Goal: Answer question/provide support: Share knowledge or assist other users

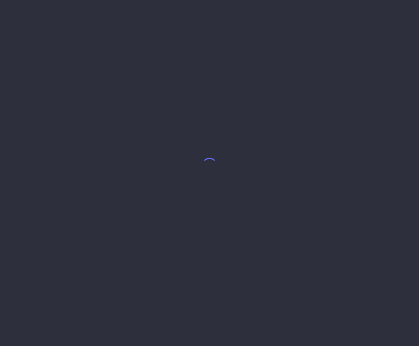
select select "7"
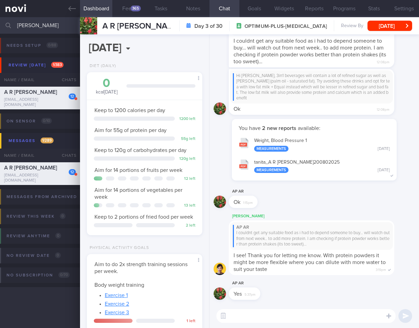
drag, startPoint x: 42, startPoint y: 28, endPoint x: -37, endPoint y: 23, distance: 79.5
click at [0, 23] on html "You are offline! Some functionality will be unavailable Patients New Users Coac…" at bounding box center [209, 164] width 419 height 328
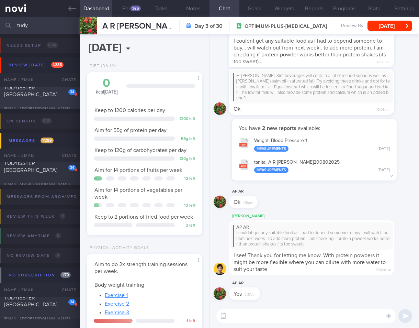
type input "tudy"
click at [52, 92] on div "TUDYISSTER SIVACHANDRAN" at bounding box center [39, 94] width 70 height 21
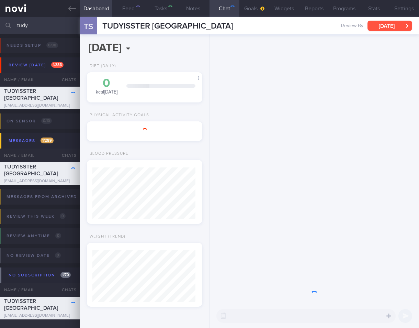
scroll to position [52, 103]
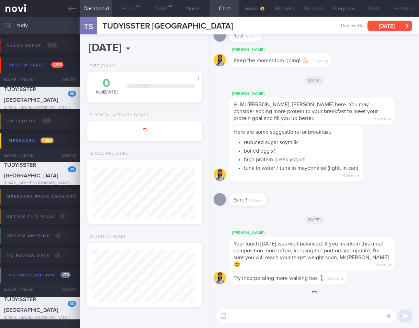
click at [395, 27] on button "Tue, 1 Jul" at bounding box center [390, 26] width 45 height 10
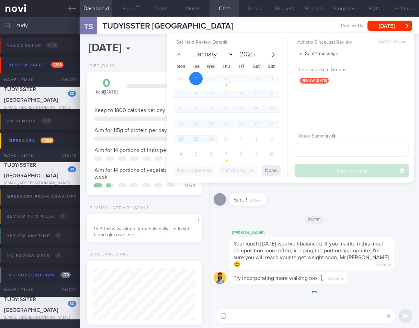
scroll to position [343470, 343421]
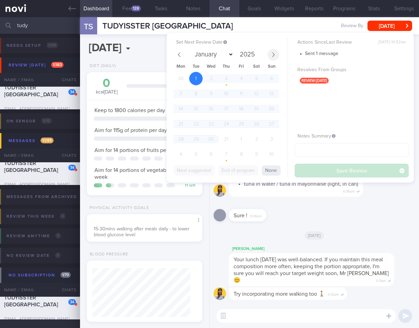
click at [268, 53] on span at bounding box center [274, 55] width 12 height 12
select select "7"
click at [243, 120] on span "22" at bounding box center [241, 123] width 13 height 13
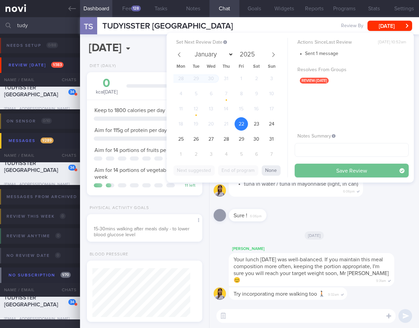
click at [352, 170] on button "Save Review" at bounding box center [352, 171] width 114 height 14
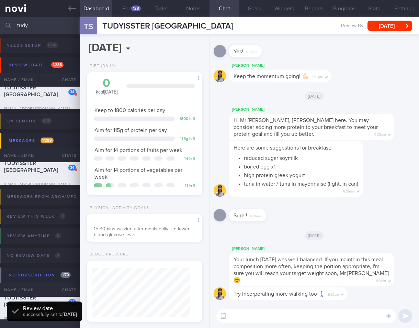
click at [170, 243] on div "Physical Activity Goals 15-30mins walking after meals daily - to lower blood gl…" at bounding box center [144, 226] width 129 height 43
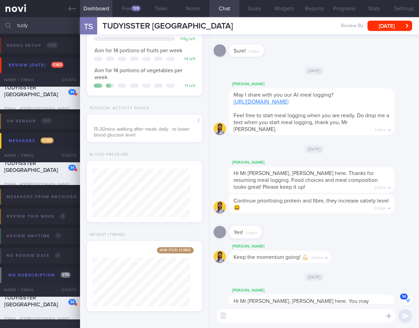
scroll to position [-193, 0]
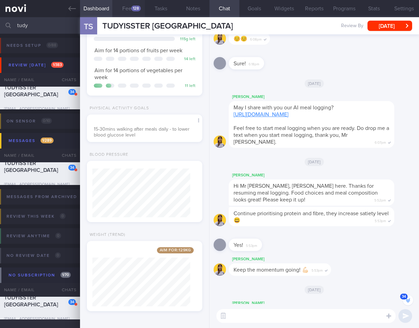
click at [130, 13] on button "Feed 128" at bounding box center [128, 8] width 32 height 17
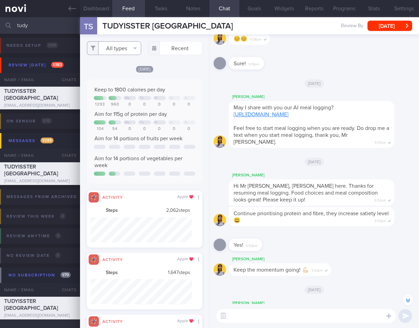
click at [109, 42] on button "All types" at bounding box center [114, 48] width 54 height 14
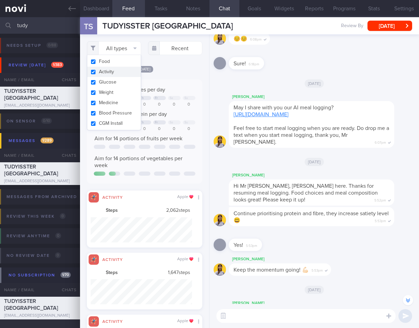
click at [119, 72] on button "Activity" at bounding box center [114, 72] width 54 height 10
checkbox input "false"
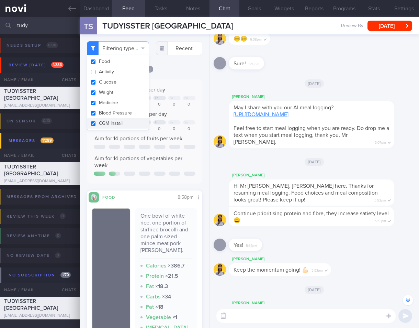
click at [162, 132] on div "0" at bounding box center [159, 128] width 13 height 5
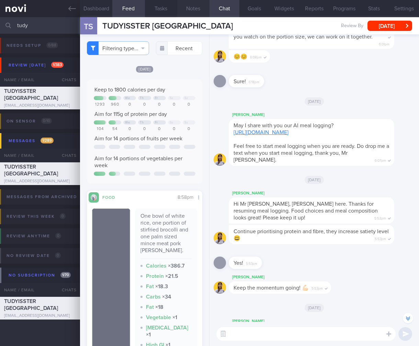
scroll to position [-176, 0]
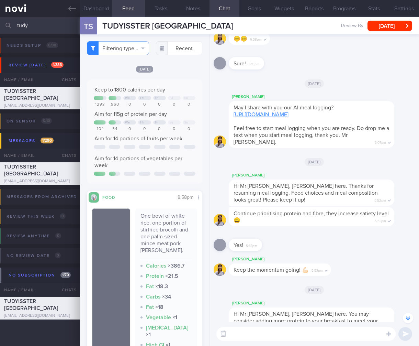
drag, startPoint x: 45, startPoint y: 27, endPoint x: -85, endPoint y: 26, distance: 129.2
click at [0, 26] on html "You are offline! Some functionality will be unavailable Patients New Users Coac…" at bounding box center [209, 173] width 419 height 346
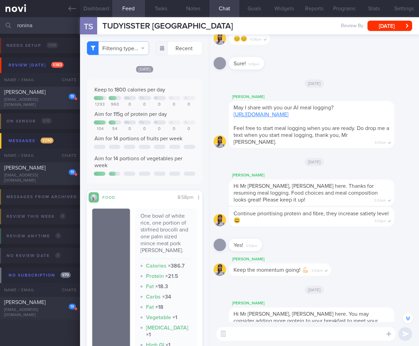
type input "ronina"
click at [29, 95] on div "Ronina Victoria Stevens" at bounding box center [39, 92] width 70 height 7
type input "VC 23/8/24. TCU Dr 20/9/24"
select select "6"
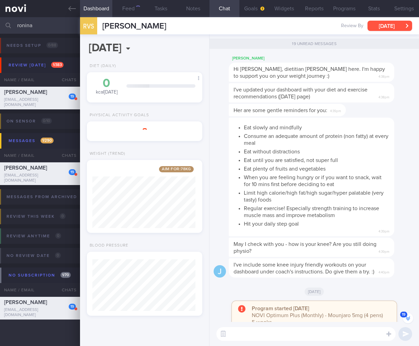
scroll to position [49, 98]
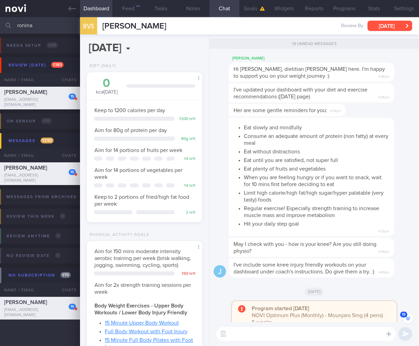
click at [400, 26] on button "Wed, 23 Jul" at bounding box center [390, 26] width 45 height 10
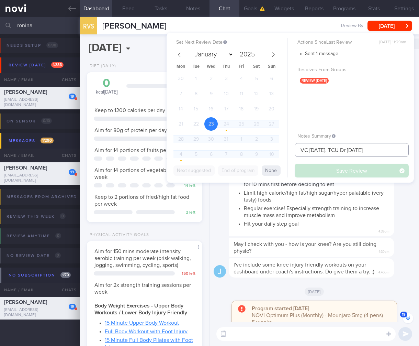
drag, startPoint x: 374, startPoint y: 153, endPoint x: 271, endPoint y: 148, distance: 103.2
click at [271, 148] on div "Set Next Review Date 23 Jul 2025 January February March April May June July Aug…" at bounding box center [290, 108] width 247 height 150
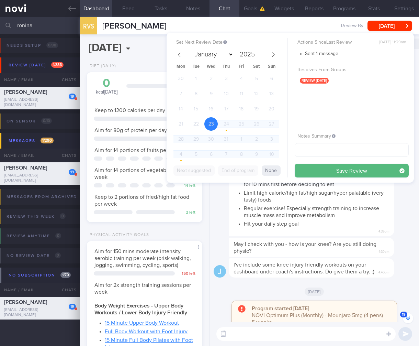
click at [336, 204] on li "Regular exercise! Especially strength training to increase muscle mass and impr…" at bounding box center [317, 210] width 146 height 15
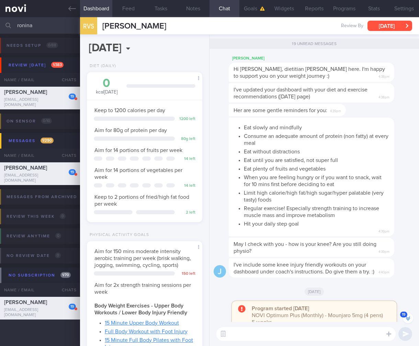
click at [401, 30] on button "Wed, 23 Jul" at bounding box center [390, 26] width 45 height 10
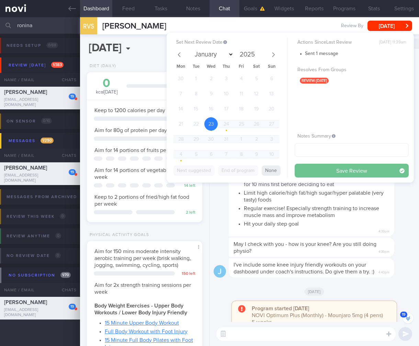
click at [365, 168] on button "Save Review" at bounding box center [352, 171] width 114 height 14
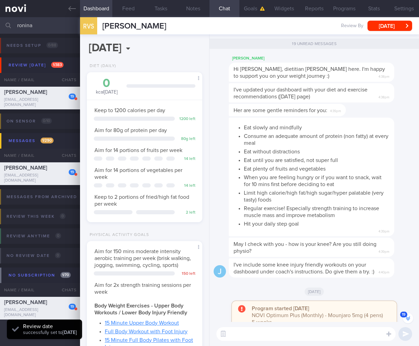
click at [283, 246] on span "May I check with you - how is your knee? Are you still doing physio?" at bounding box center [305, 247] width 143 height 12
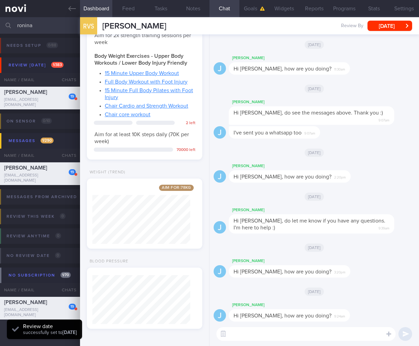
scroll to position [0, 0]
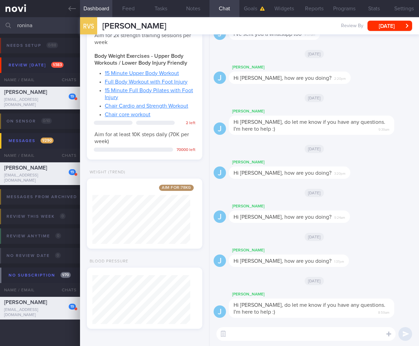
drag, startPoint x: 46, startPoint y: 24, endPoint x: -25, endPoint y: 20, distance: 71.6
click at [0, 20] on html "You are offline! Some functionality will be unavailable Patients New Users Coac…" at bounding box center [209, 173] width 419 height 346
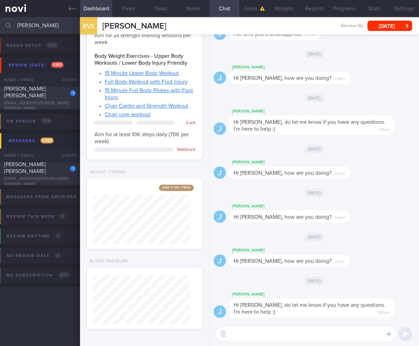
type input "oliver"
click at [46, 93] on span "RALPH OLIVER JOHN" at bounding box center [25, 92] width 42 height 12
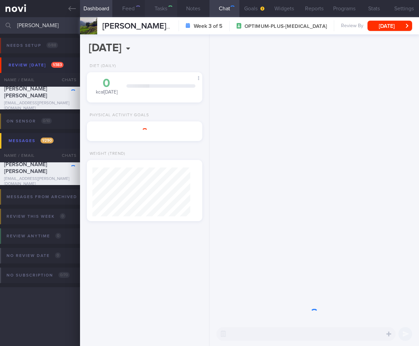
select select "7"
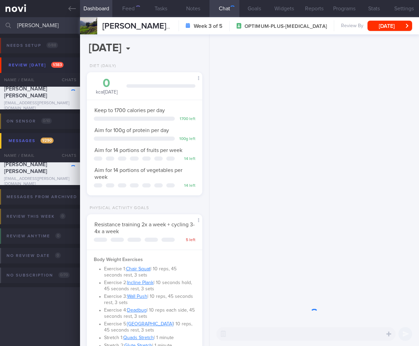
scroll to position [128, 0]
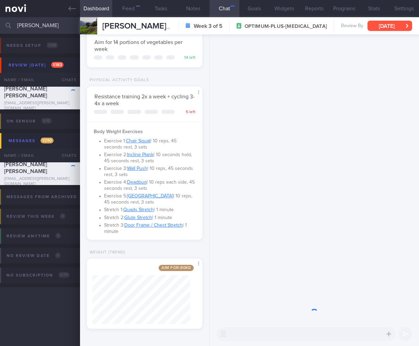
click at [373, 24] on button "Tue, 5 Aug" at bounding box center [390, 26] width 45 height 10
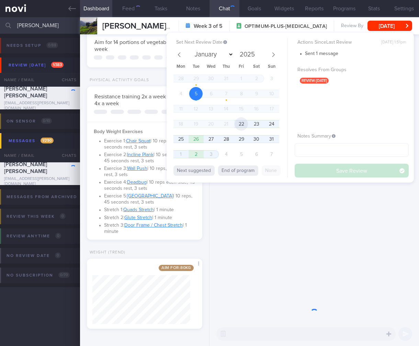
click at [236, 124] on span "22" at bounding box center [241, 123] width 13 height 13
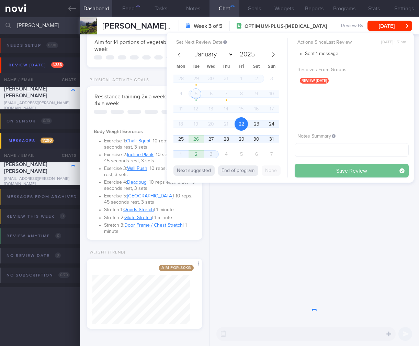
click at [356, 173] on button "Save Review" at bounding box center [352, 171] width 114 height 14
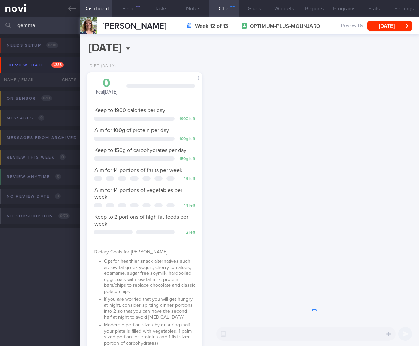
select select "5"
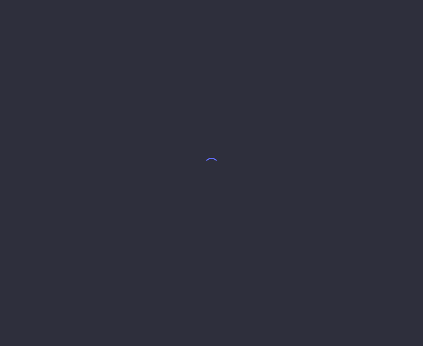
select select "7"
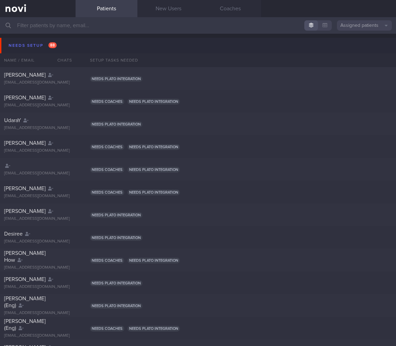
click at [150, 24] on input "text" at bounding box center [198, 25] width 396 height 16
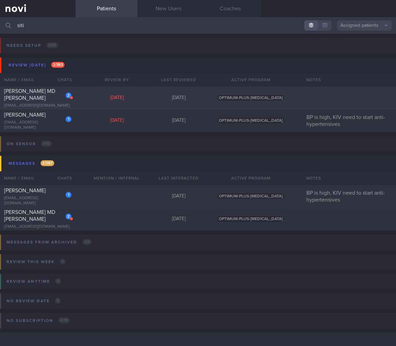
type input "siti"
click at [59, 102] on div "2 SITI SAKINAH BINTE MD RAMADZAN sakinah_08@hotmail.com" at bounding box center [38, 98] width 76 height 21
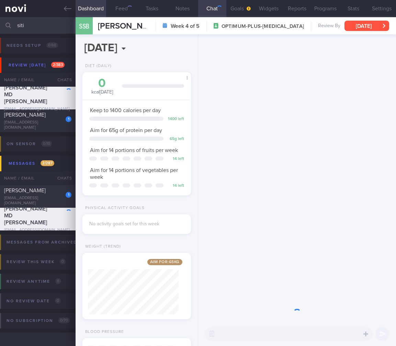
scroll to position [343473, 343427]
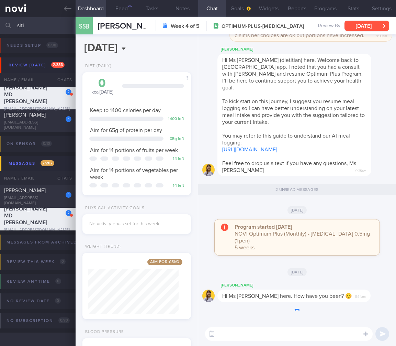
click at [381, 24] on button "Tue, 29 Jul" at bounding box center [367, 26] width 45 height 10
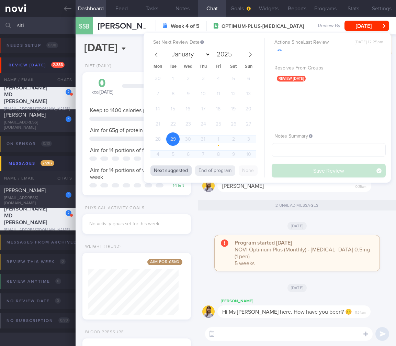
scroll to position [45, 91]
click at [181, 171] on button "Next suggested" at bounding box center [170, 170] width 41 height 10
select select "7"
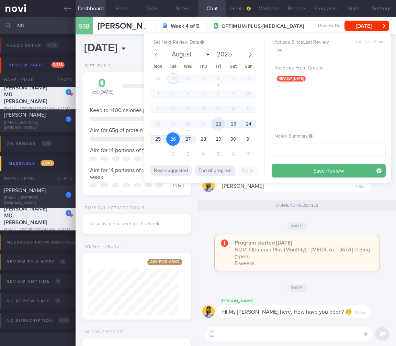
click at [215, 125] on span "22" at bounding box center [218, 123] width 13 height 13
click at [316, 167] on button "Save Review" at bounding box center [329, 171] width 114 height 14
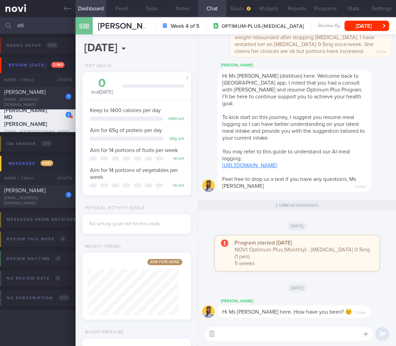
click at [210, 335] on button "button" at bounding box center [212, 333] width 12 height 12
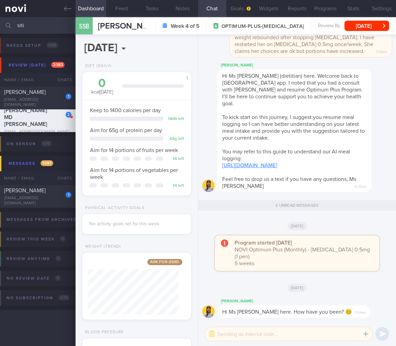
click at [238, 339] on textarea at bounding box center [289, 334] width 168 height 14
type textarea "E"
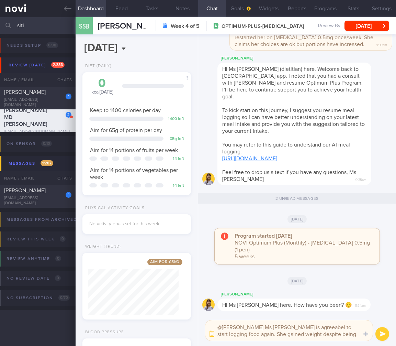
scroll to position [0, 0]
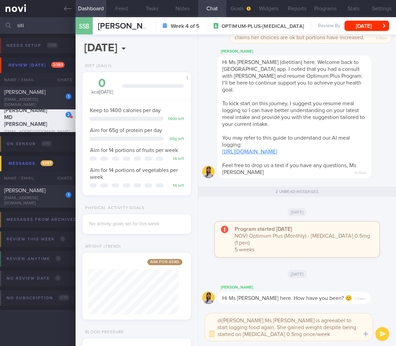
type textarea "@Elizabeth Ms Siti is agreeabel to start logging food again. She gained weight …"
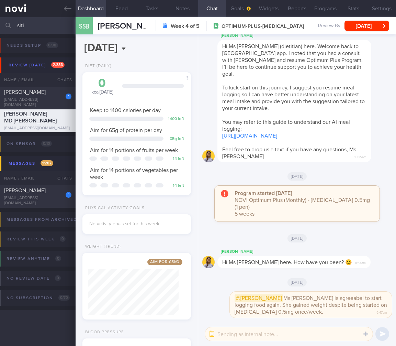
drag, startPoint x: 31, startPoint y: 23, endPoint x: -19, endPoint y: 26, distance: 50.2
click at [0, 26] on html "You are offline! Some functionality will be unavailable Patients New Users Coac…" at bounding box center [198, 173] width 396 height 346
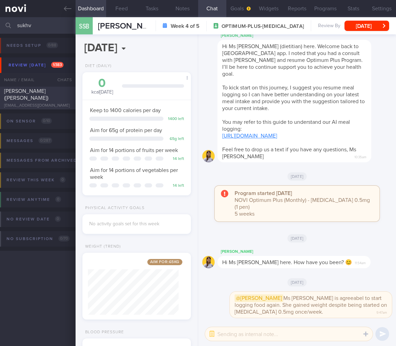
type input "sukhv"
click at [18, 88] on div "SUKHVIR SINGH (SEAN)" at bounding box center [37, 95] width 66 height 14
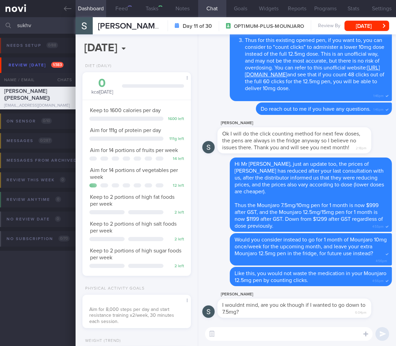
scroll to position [55, 91]
click at [312, 331] on textarea at bounding box center [289, 334] width 168 height 14
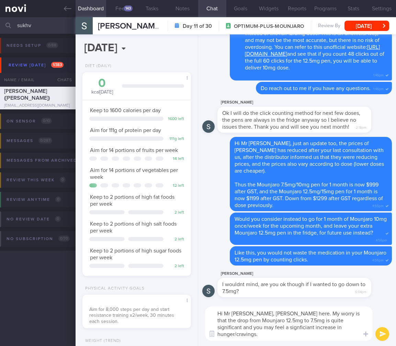
scroll to position [0, 0]
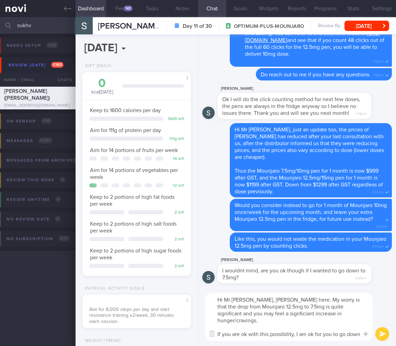
type textarea "Hi Mr Sean, Dr Todd here. My worry is that the drop from Mounjaro 12.5mg to 7.5…"
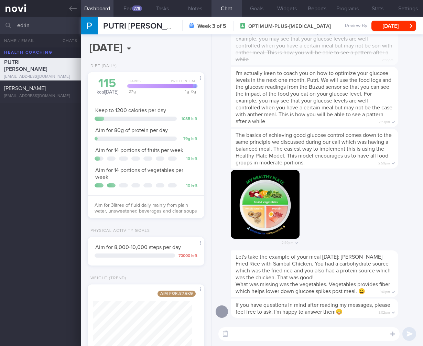
scroll to position [59, 99]
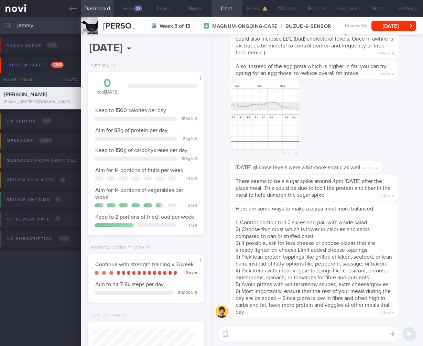
select select "7"
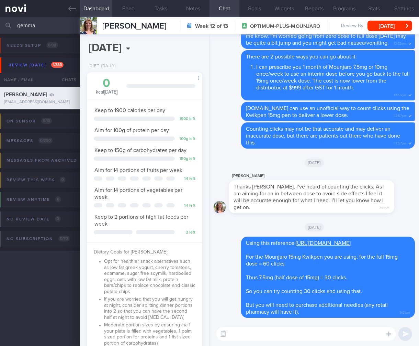
select select "5"
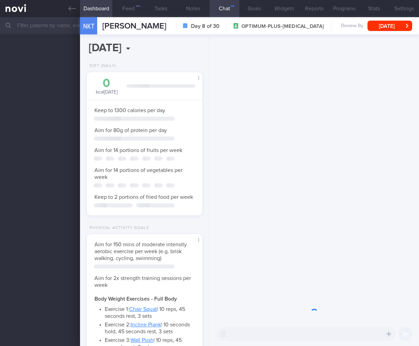
select select "7"
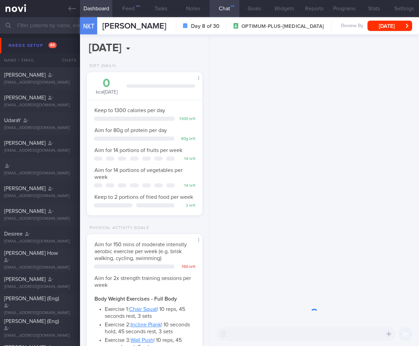
scroll to position [59, 98]
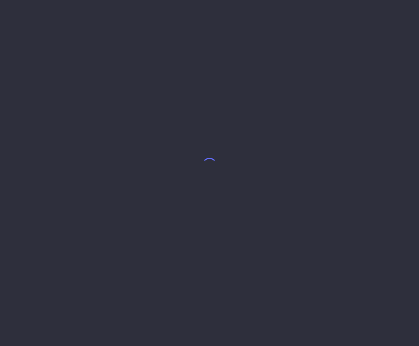
select select "7"
